Goal: Check status: Check status

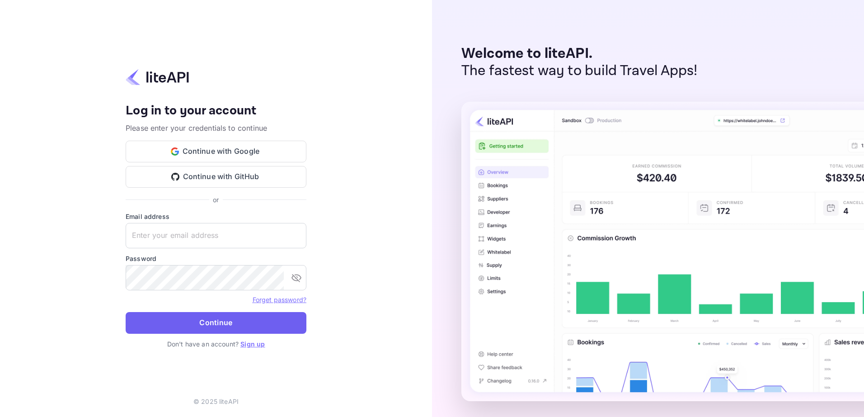
type input "[EMAIL_ADDRESS][DOMAIN_NAME]"
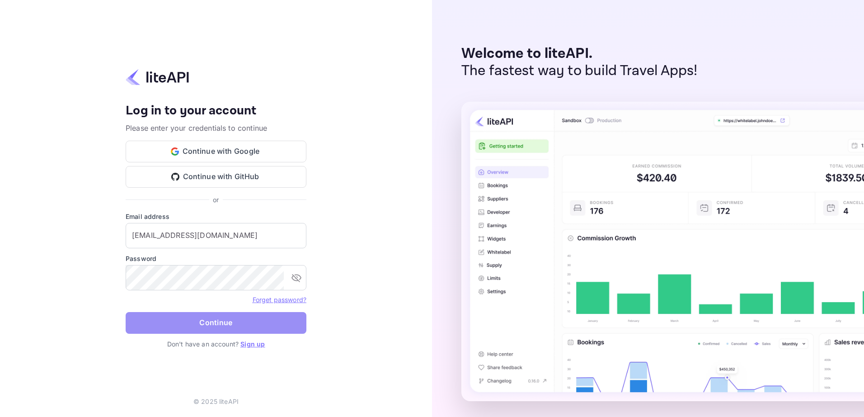
click at [237, 319] on button "Continue" at bounding box center [216, 323] width 181 height 22
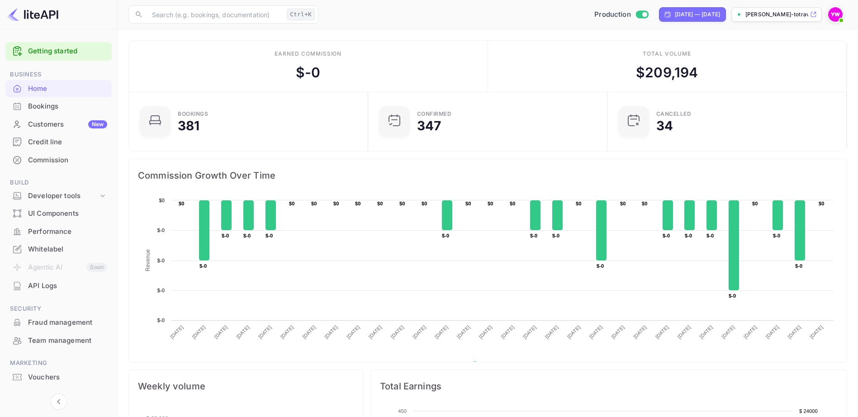
click at [50, 110] on div "Bookings" at bounding box center [67, 106] width 79 height 10
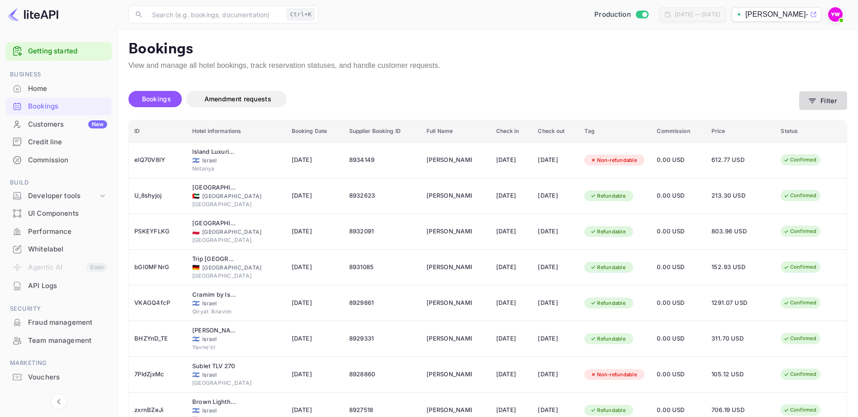
click at [823, 99] on button "Filter" at bounding box center [823, 100] width 48 height 19
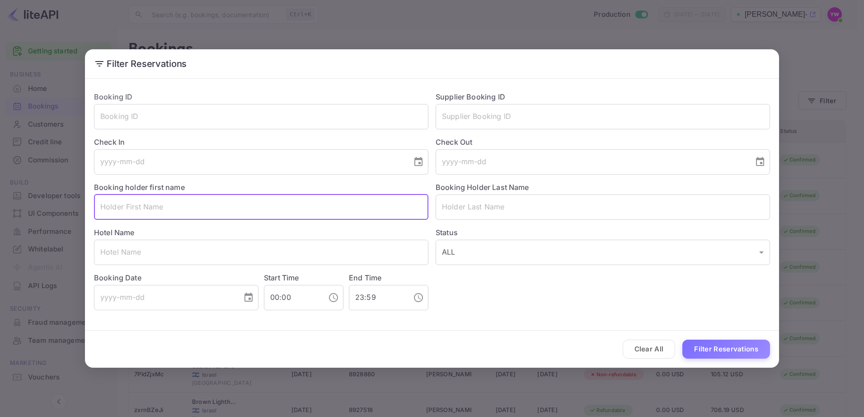
click at [195, 207] on input "text" at bounding box center [261, 206] width 335 height 25
paste input "[PERSON_NAME] [PERSON_NAME]"
type input "GANDELMAN"
click at [732, 352] on button "Filter Reservations" at bounding box center [727, 349] width 88 height 19
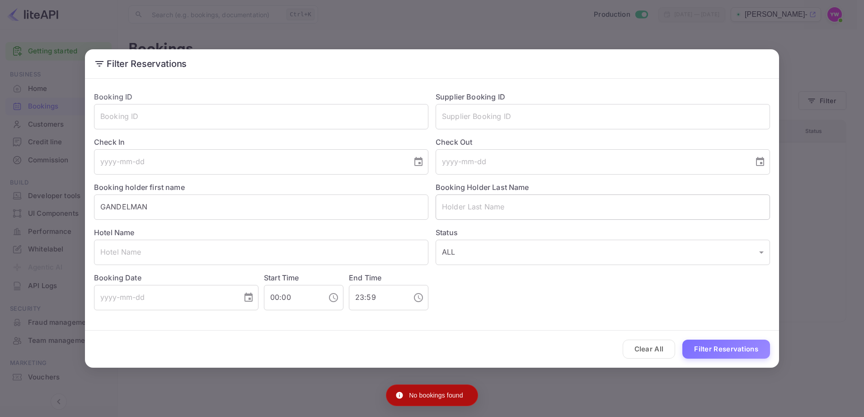
click at [472, 213] on input "text" at bounding box center [603, 206] width 335 height 25
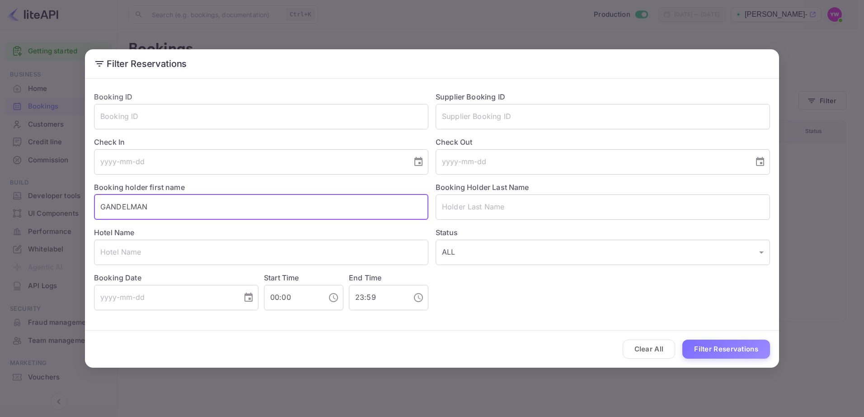
drag, startPoint x: 194, startPoint y: 205, endPoint x: 0, endPoint y: 180, distance: 195.5
click at [0, 180] on html "Getting started Business Home Bookings Customers New Credit line Commission Bui…" at bounding box center [432, 208] width 864 height 417
click at [176, 254] on input "text" at bounding box center [261, 252] width 335 height 25
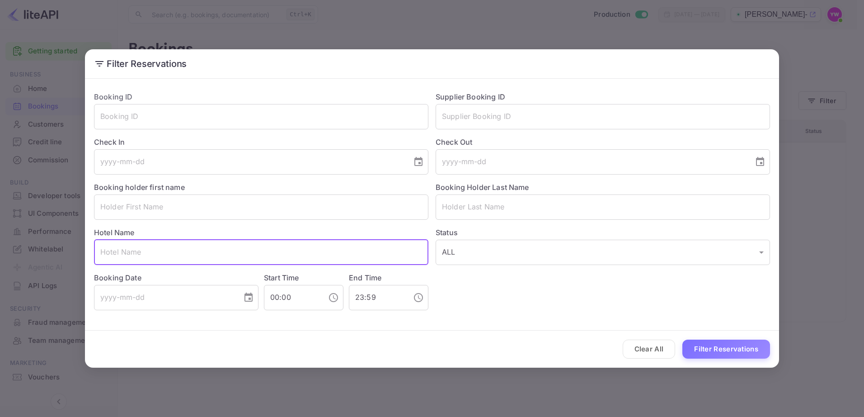
paste input "[PERSON_NAME]"
type input "[PERSON_NAME]"
click at [713, 344] on button "Filter Reservations" at bounding box center [727, 349] width 88 height 19
